Goal: Check status: Check status

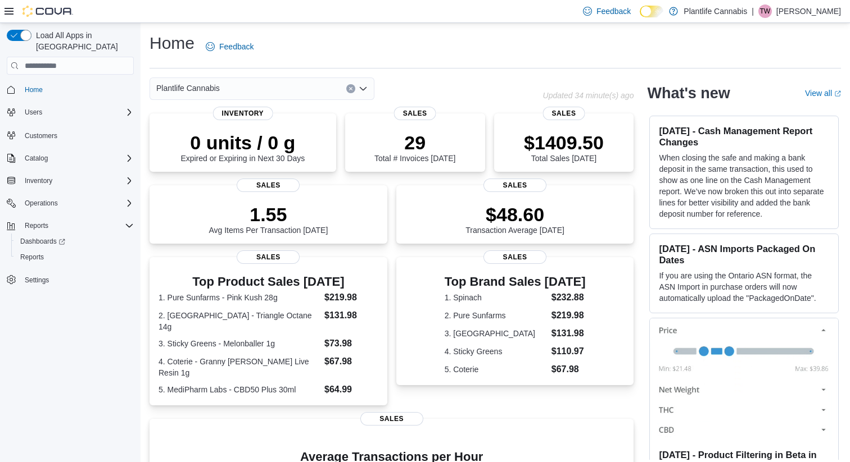
scroll to position [194, 0]
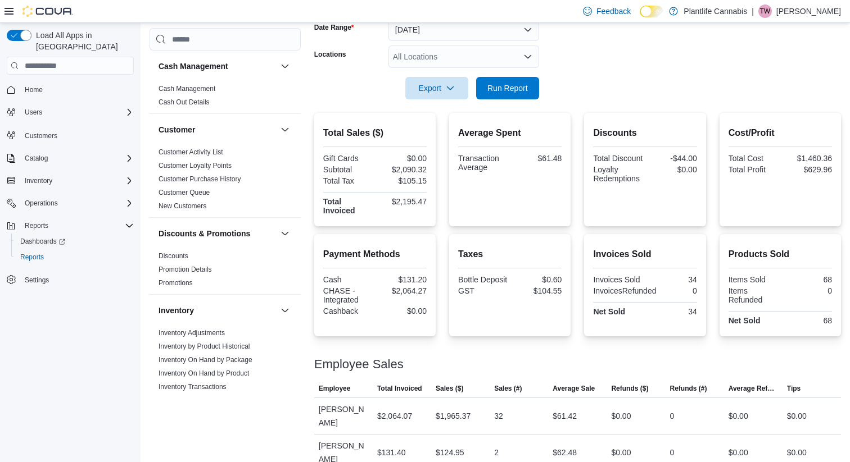
scroll to position [183, 0]
